Goal: Task Accomplishment & Management: Manage account settings

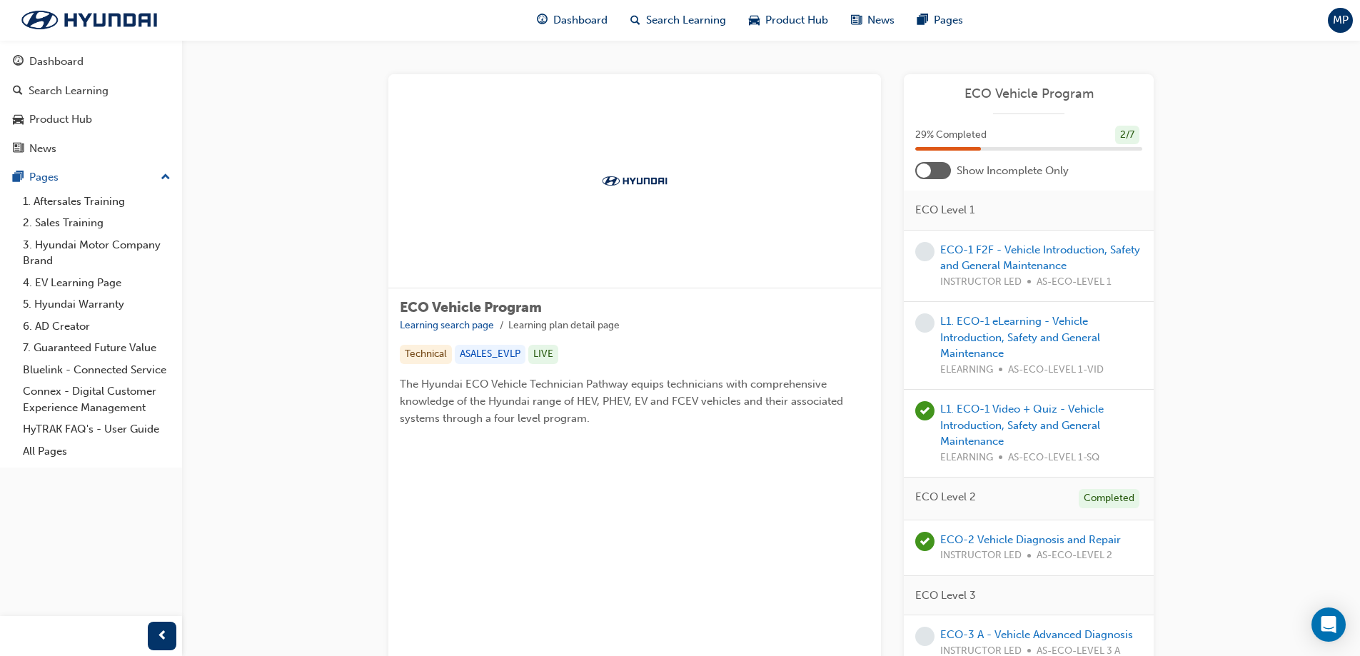
click at [1341, 24] on span "MP" at bounding box center [1341, 20] width 16 height 16
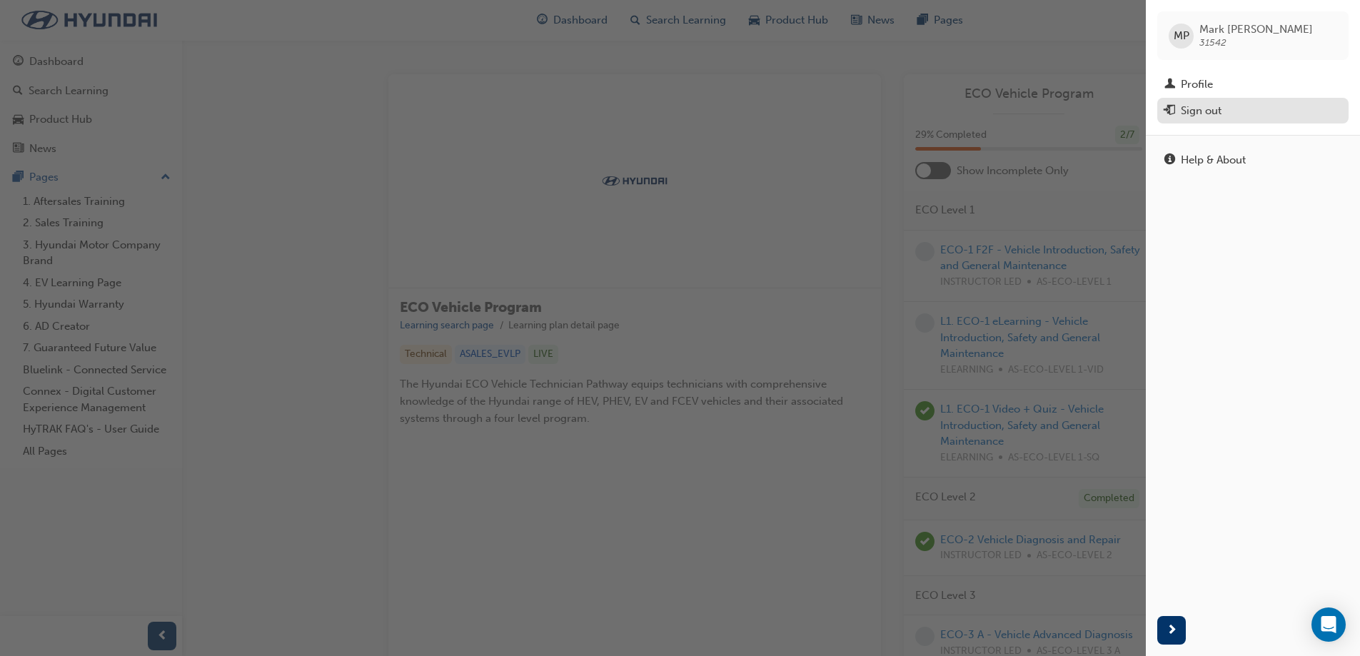
click at [1223, 118] on div "Sign out" at bounding box center [1252, 111] width 177 height 18
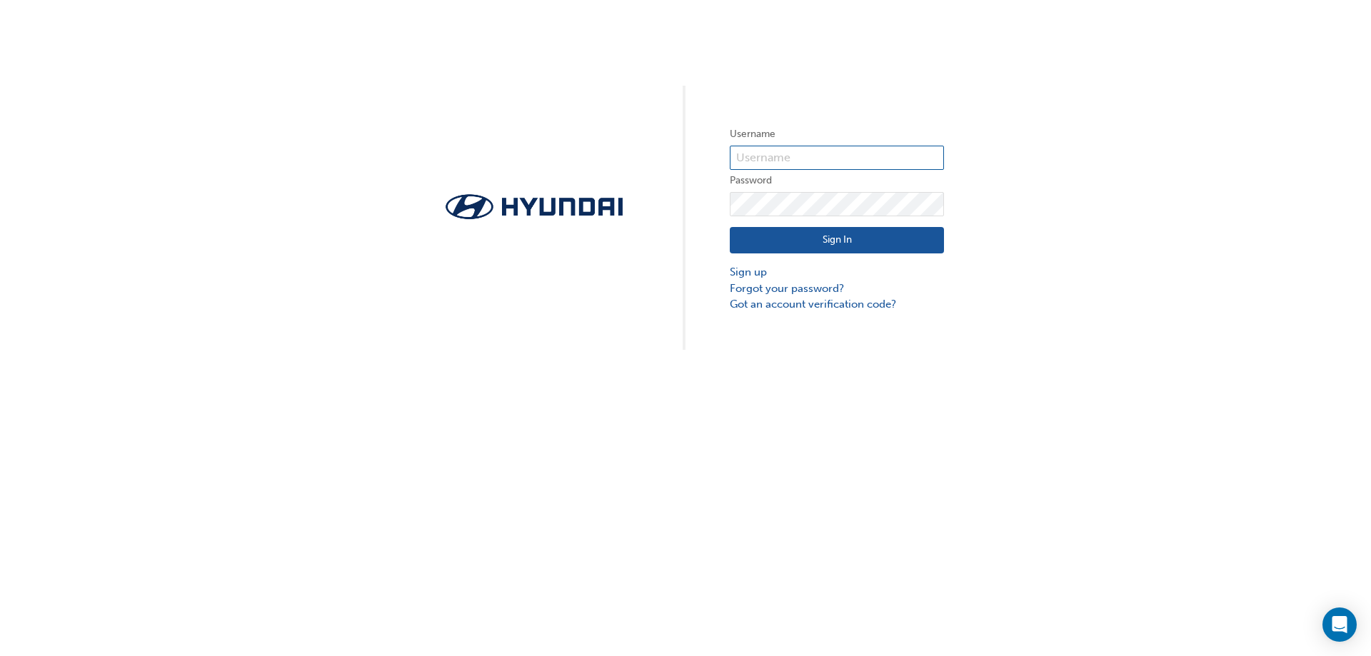
click at [851, 161] on input "text" at bounding box center [837, 158] width 214 height 24
type input "rory.yeoman99@hotmail.com"
click button "Sign In" at bounding box center [837, 240] width 214 height 27
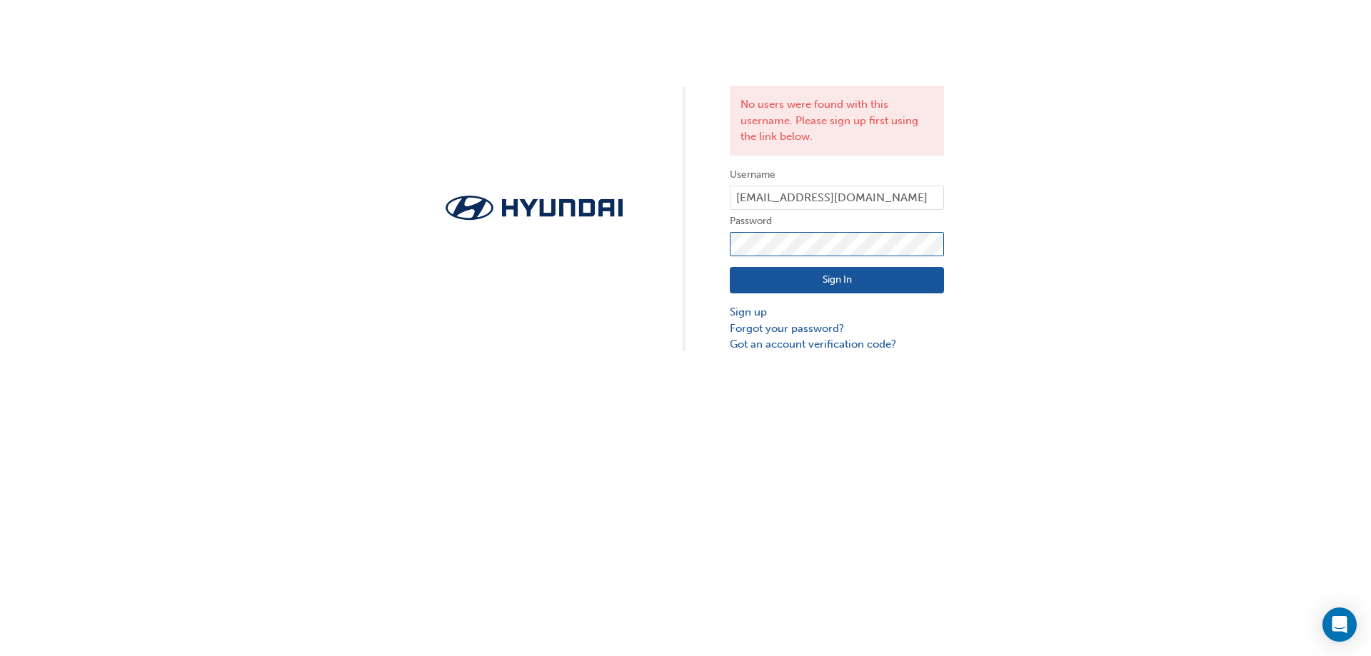
click button "Sign In" at bounding box center [837, 280] width 214 height 27
click at [573, 248] on div "No users were found with this username. Please sign up first using the link bel…" at bounding box center [685, 176] width 1371 height 353
click button "Sign In" at bounding box center [837, 280] width 214 height 27
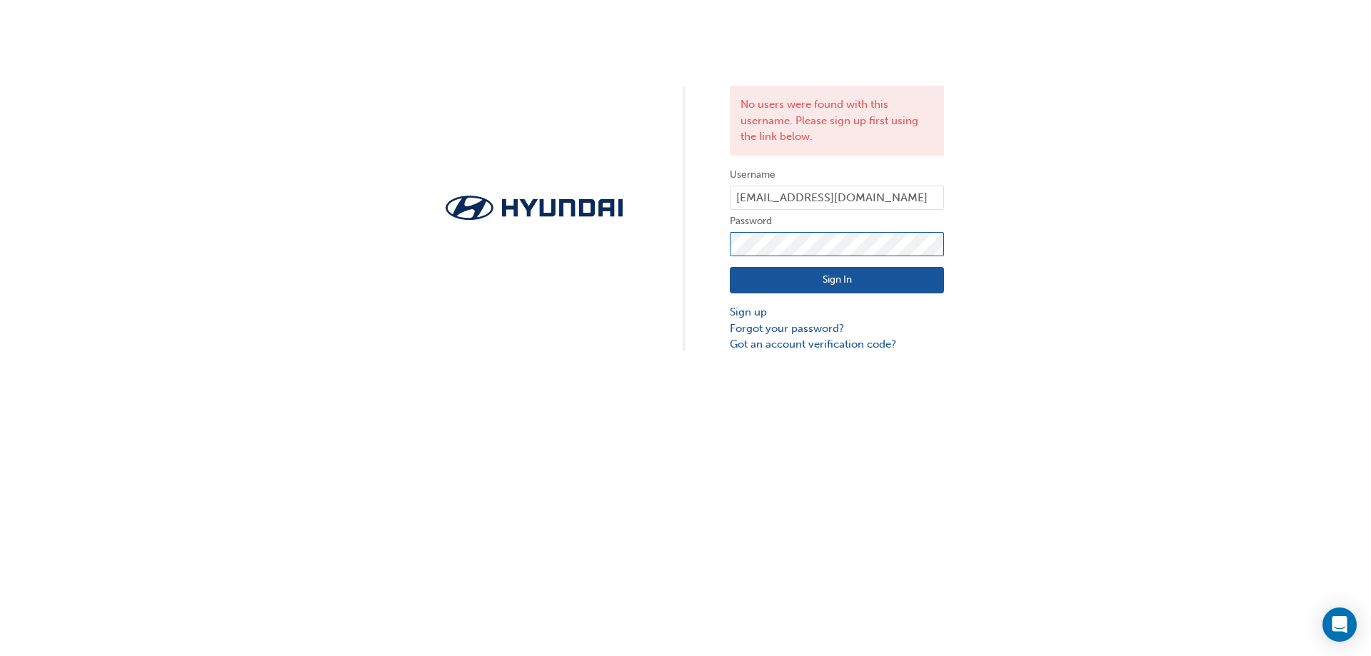
click button "Sign In" at bounding box center [837, 280] width 214 height 27
click at [416, 233] on div "No users were found with this username. Please sign up first using the link bel…" at bounding box center [685, 176] width 1371 height 353
click button "Sign In" at bounding box center [837, 280] width 214 height 27
click at [562, 247] on div "No users were found with this username. Please sign up first using the link bel…" at bounding box center [685, 176] width 1371 height 353
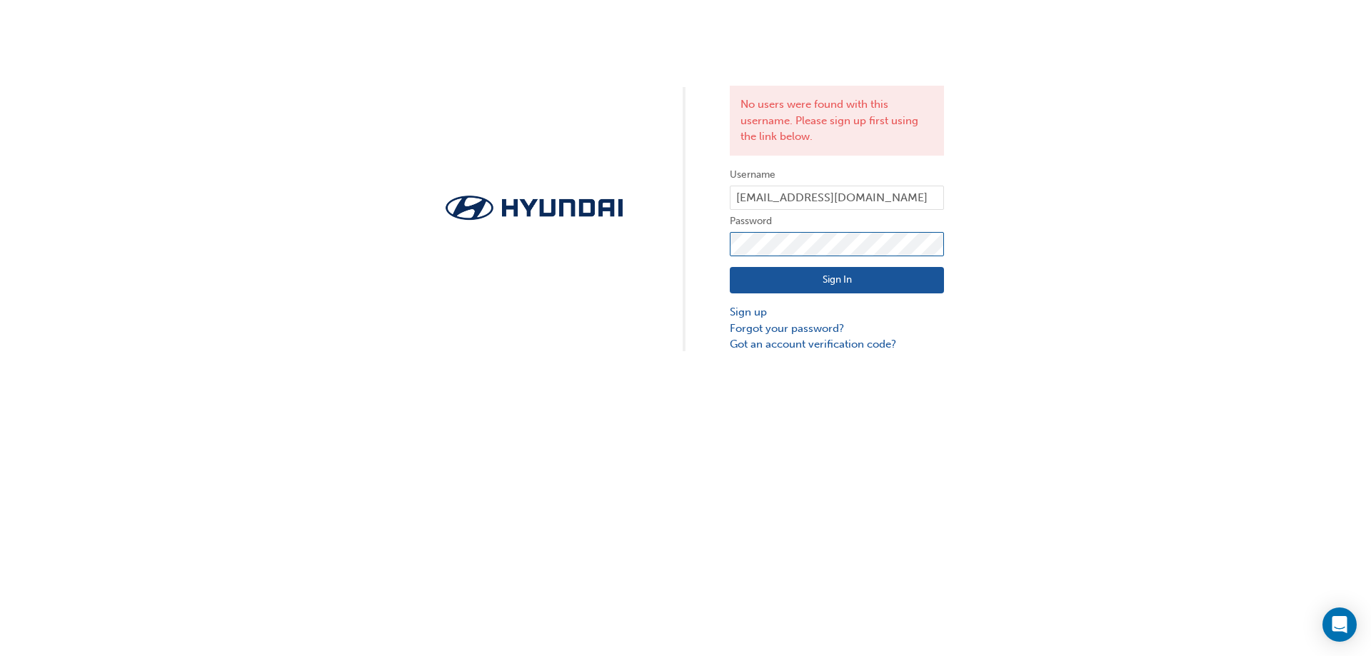
click button "Sign In" at bounding box center [837, 280] width 214 height 27
click at [555, 258] on div "No users were found with this username. Please sign up first using the link bel…" at bounding box center [685, 176] width 1371 height 353
click button "Sign In" at bounding box center [837, 280] width 214 height 27
click at [657, 256] on div "No users were found with this username. Please sign up first using the link bel…" at bounding box center [685, 176] width 1371 height 353
click button "Sign In" at bounding box center [837, 280] width 214 height 27
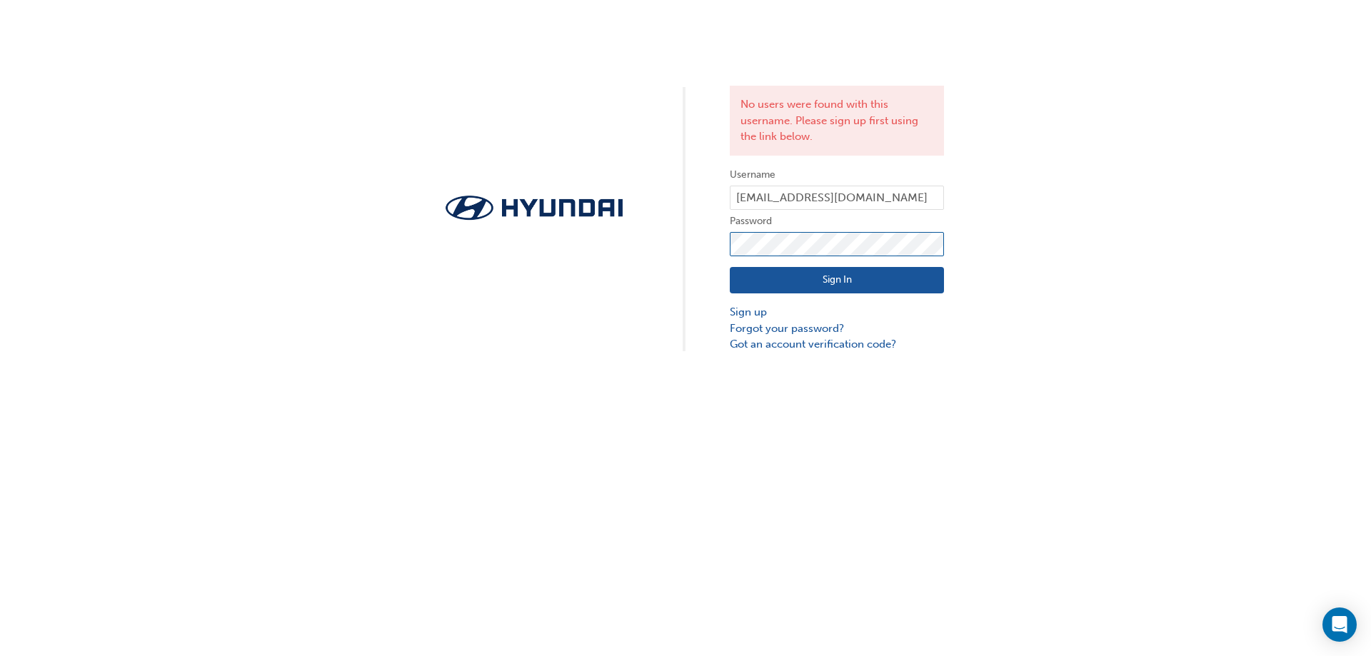
click at [498, 268] on div "No users were found with this username. Please sign up first using the link bel…" at bounding box center [685, 176] width 1371 height 353
click button "Sign In" at bounding box center [837, 280] width 214 height 27
click at [819, 238] on form "Username rory.yeoman99@hotmail.com Password Sign In Sign up Forgot your passwor…" at bounding box center [837, 259] width 214 height 186
drag, startPoint x: 833, startPoint y: 231, endPoint x: 515, endPoint y: 253, distance: 318.4
click at [515, 253] on div "No users were found with this username. Please sign up first using the link bel…" at bounding box center [685, 176] width 1371 height 353
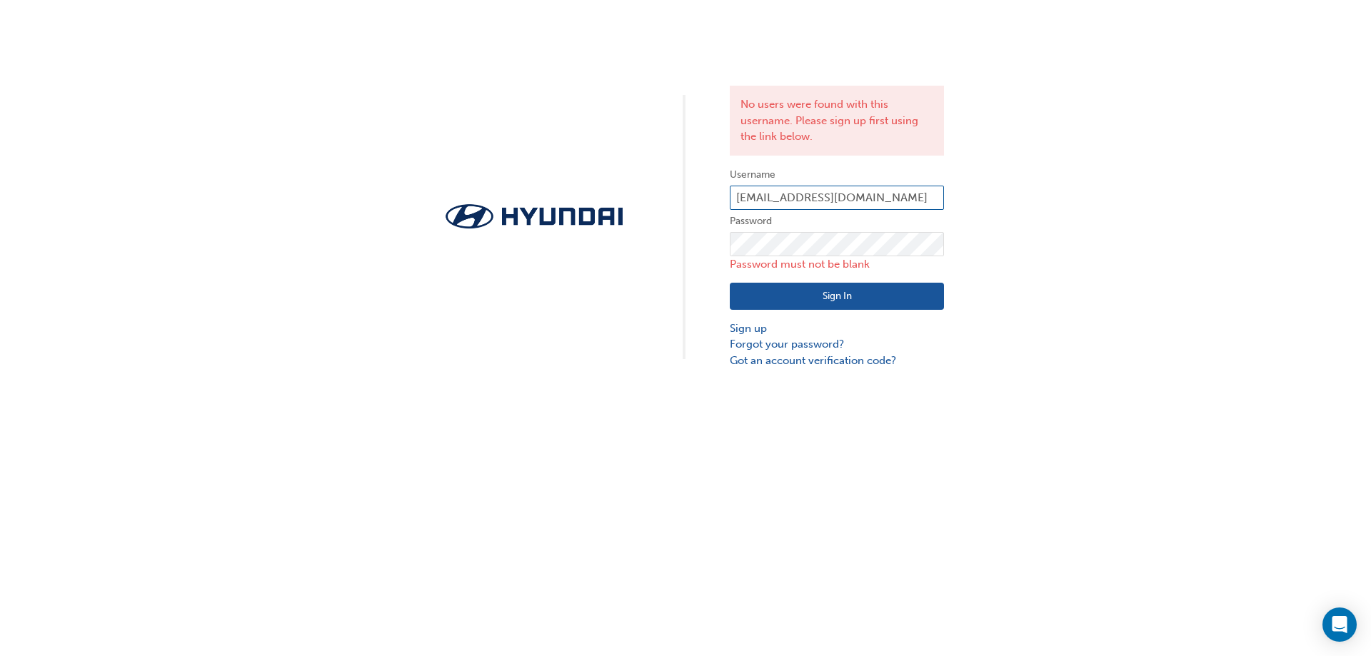
click at [908, 198] on input "rory.yeoman99@hotmail.com" at bounding box center [837, 198] width 214 height 24
drag, startPoint x: 815, startPoint y: 196, endPoint x: 742, endPoint y: 223, distance: 78.4
click at [702, 220] on div "No users were found with this username. Please sign up first using the link bel…" at bounding box center [685, 184] width 1371 height 368
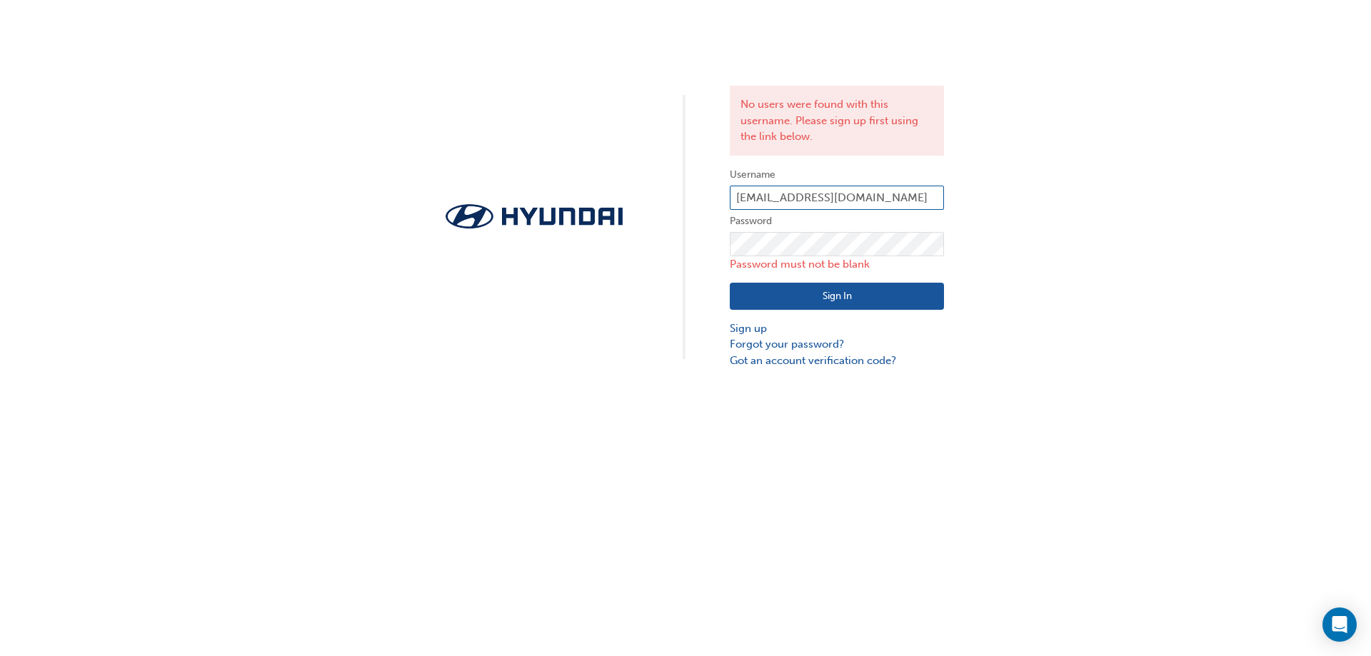
drag, startPoint x: 919, startPoint y: 196, endPoint x: 453, endPoint y: 236, distance: 467.1
click at [453, 236] on div "No users were found with this username. Please sign up first using the link bel…" at bounding box center [685, 184] width 1371 height 368
type input "roryyeoman@windsorautogroup.com.au"
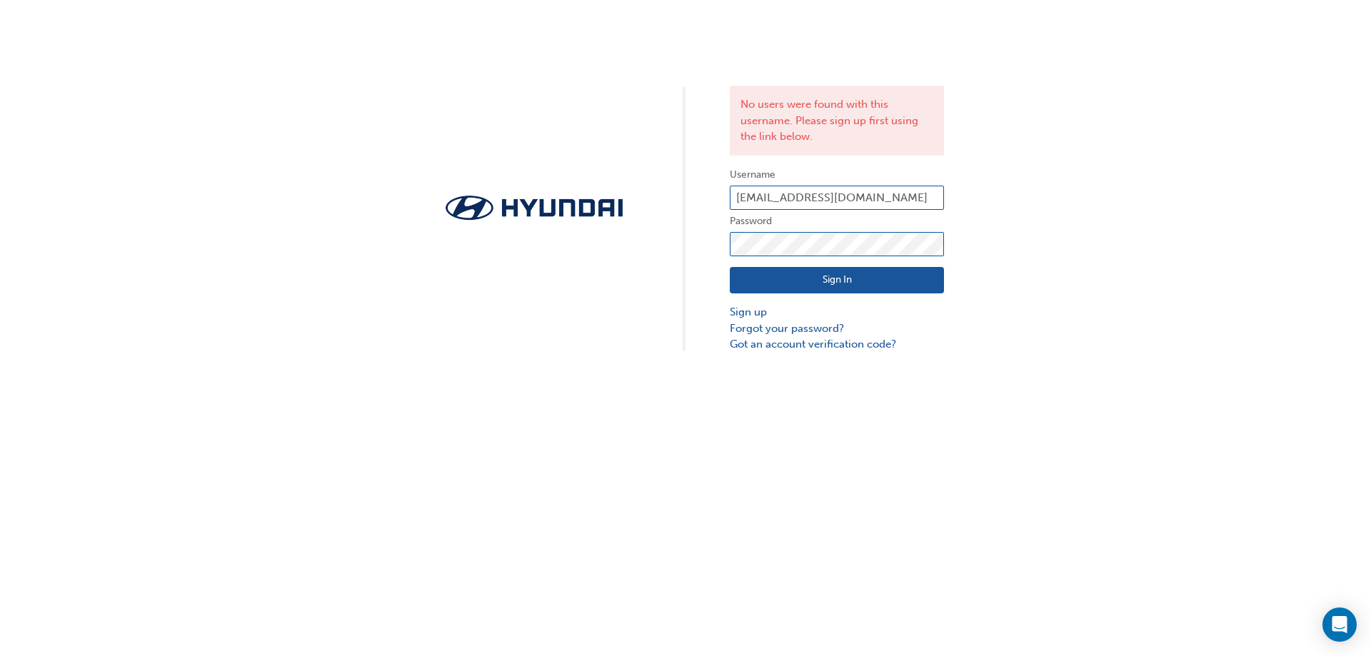
click button "Sign In" at bounding box center [837, 280] width 214 height 27
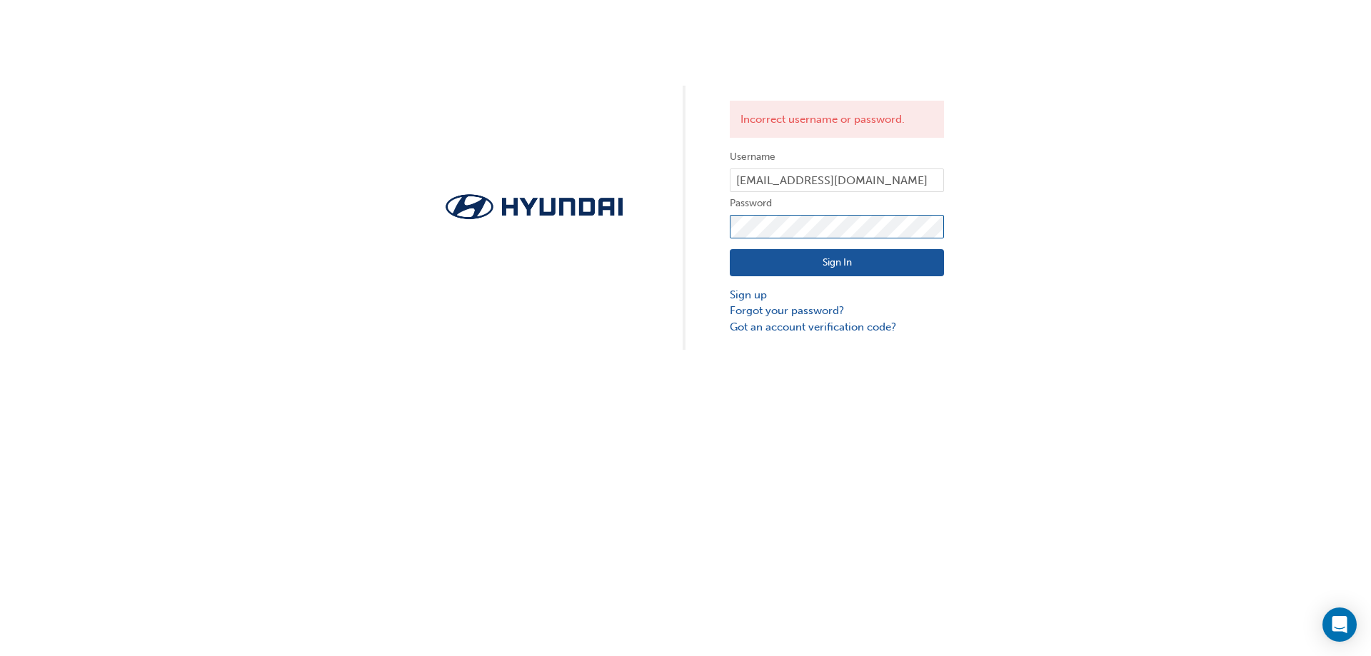
click button "Sign In" at bounding box center [837, 262] width 214 height 27
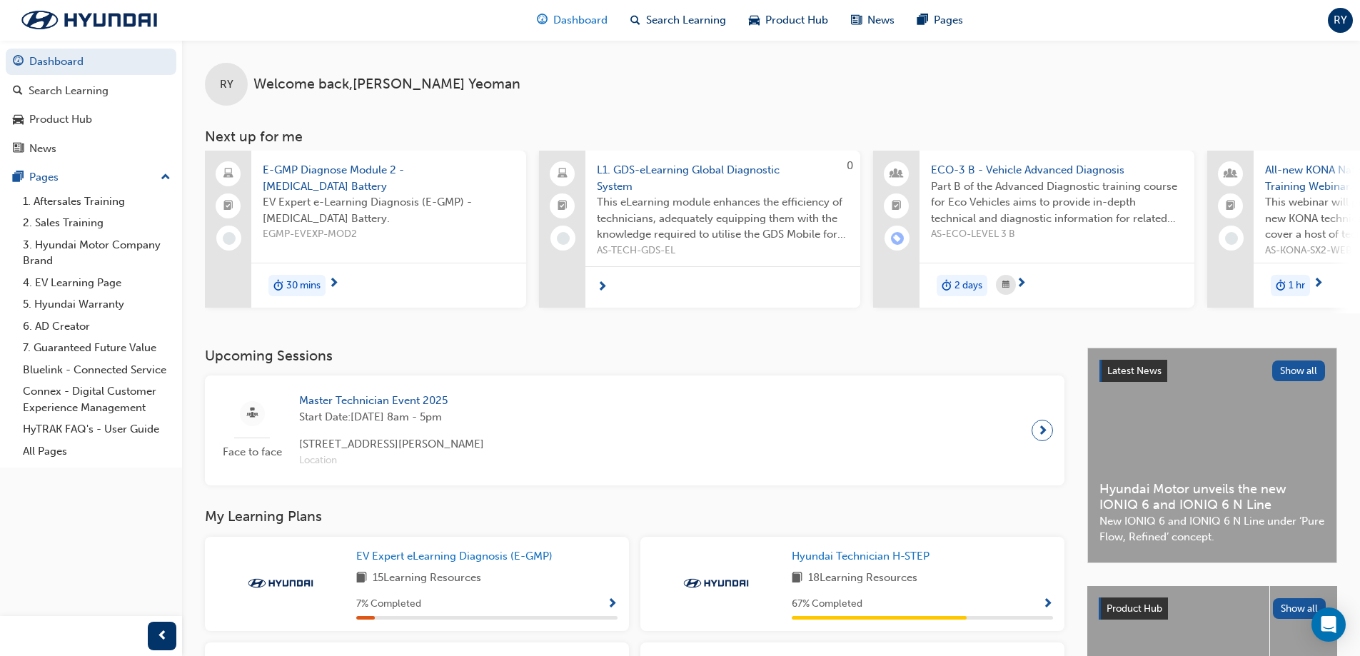
click at [574, 26] on span "Dashboard" at bounding box center [580, 20] width 54 height 16
